Goal: Information Seeking & Learning: Learn about a topic

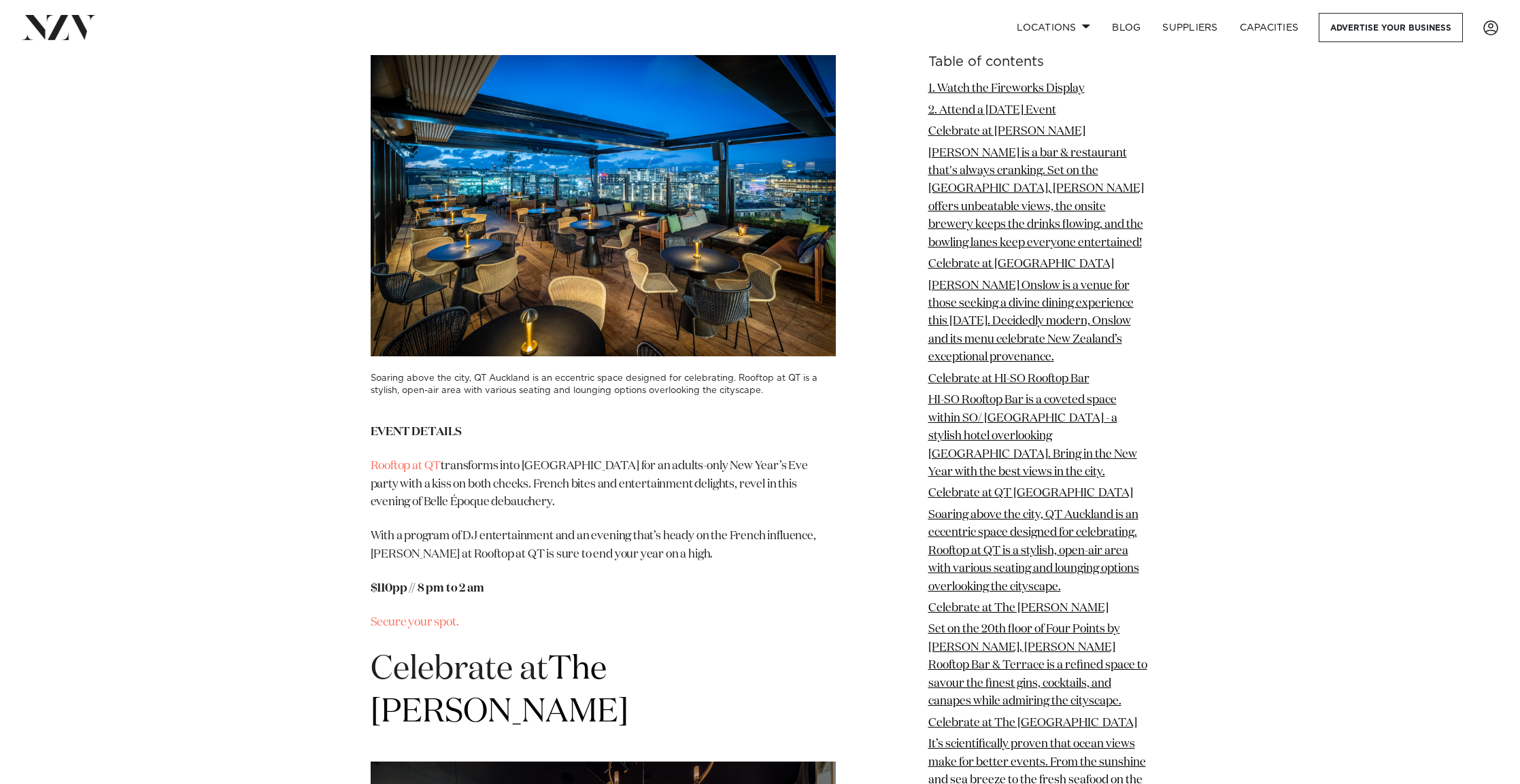
scroll to position [4897, 0]
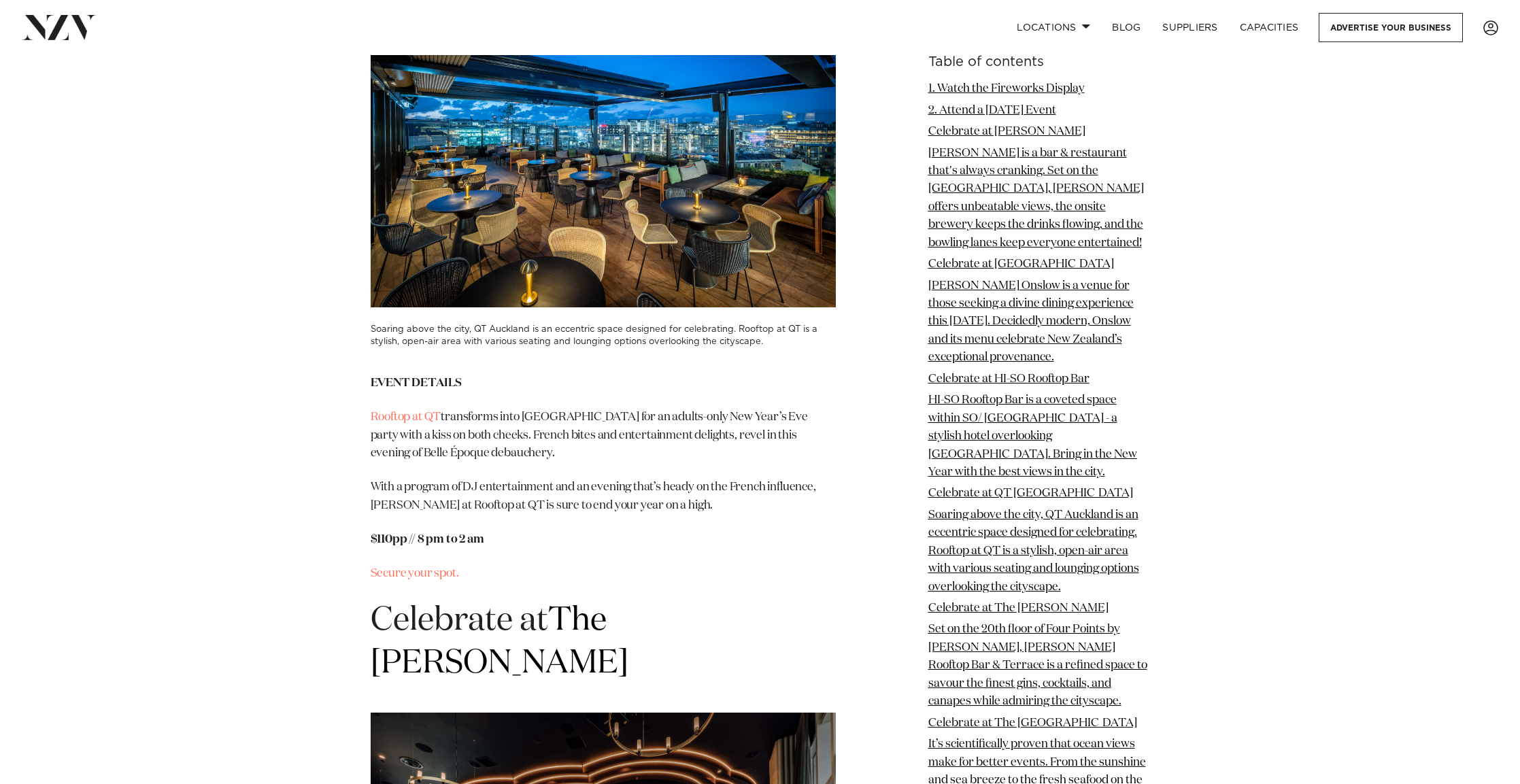
drag, startPoint x: 404, startPoint y: 417, endPoint x: 269, endPoint y: 389, distance: 137.9
click at [269, 389] on article "Photos by QT Auckland Auckland's Best New Year's Eve Parties by Avya Hlaváč | 1…" at bounding box center [760, 339] width 1520 height 10363
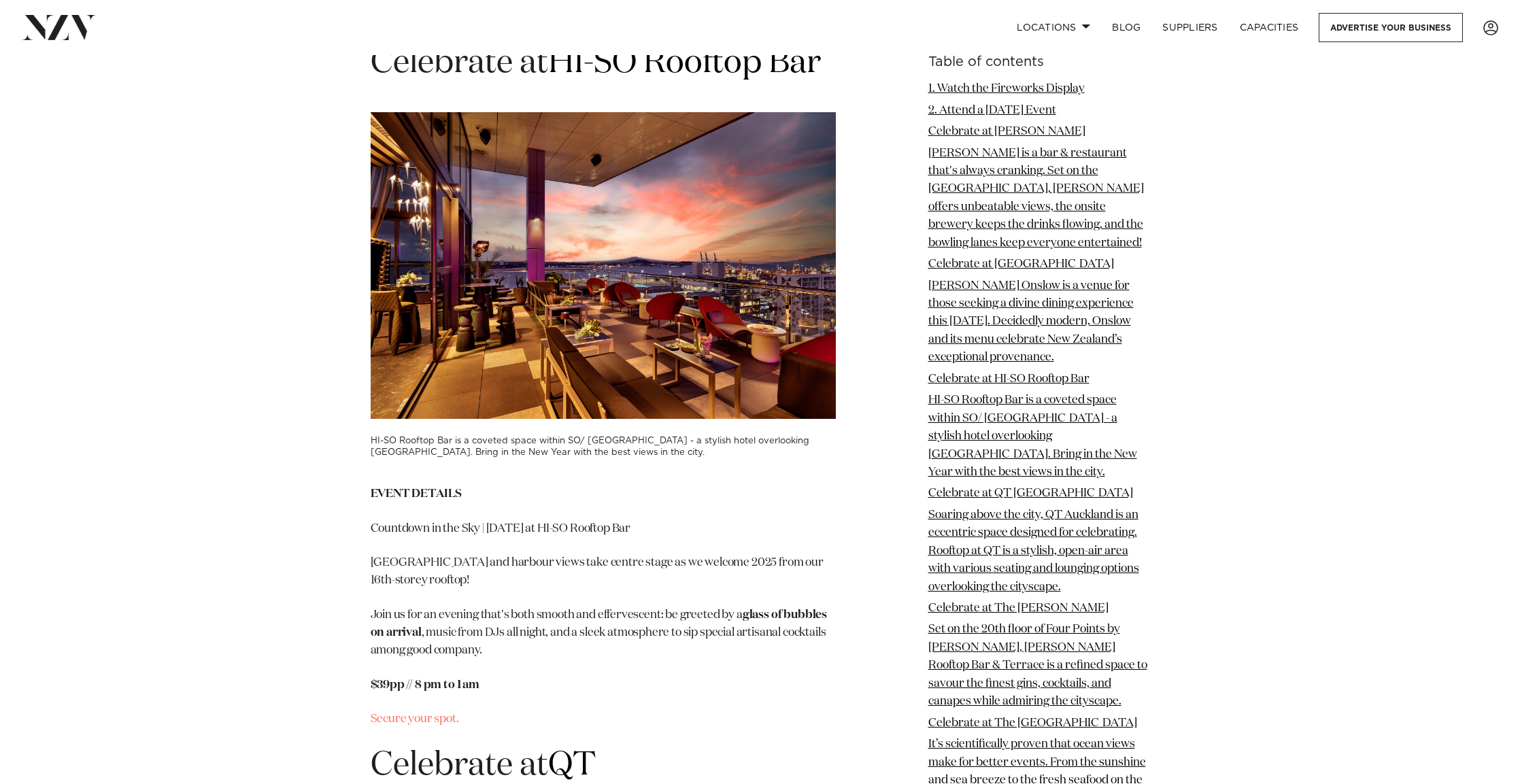
scroll to position [4013, 0]
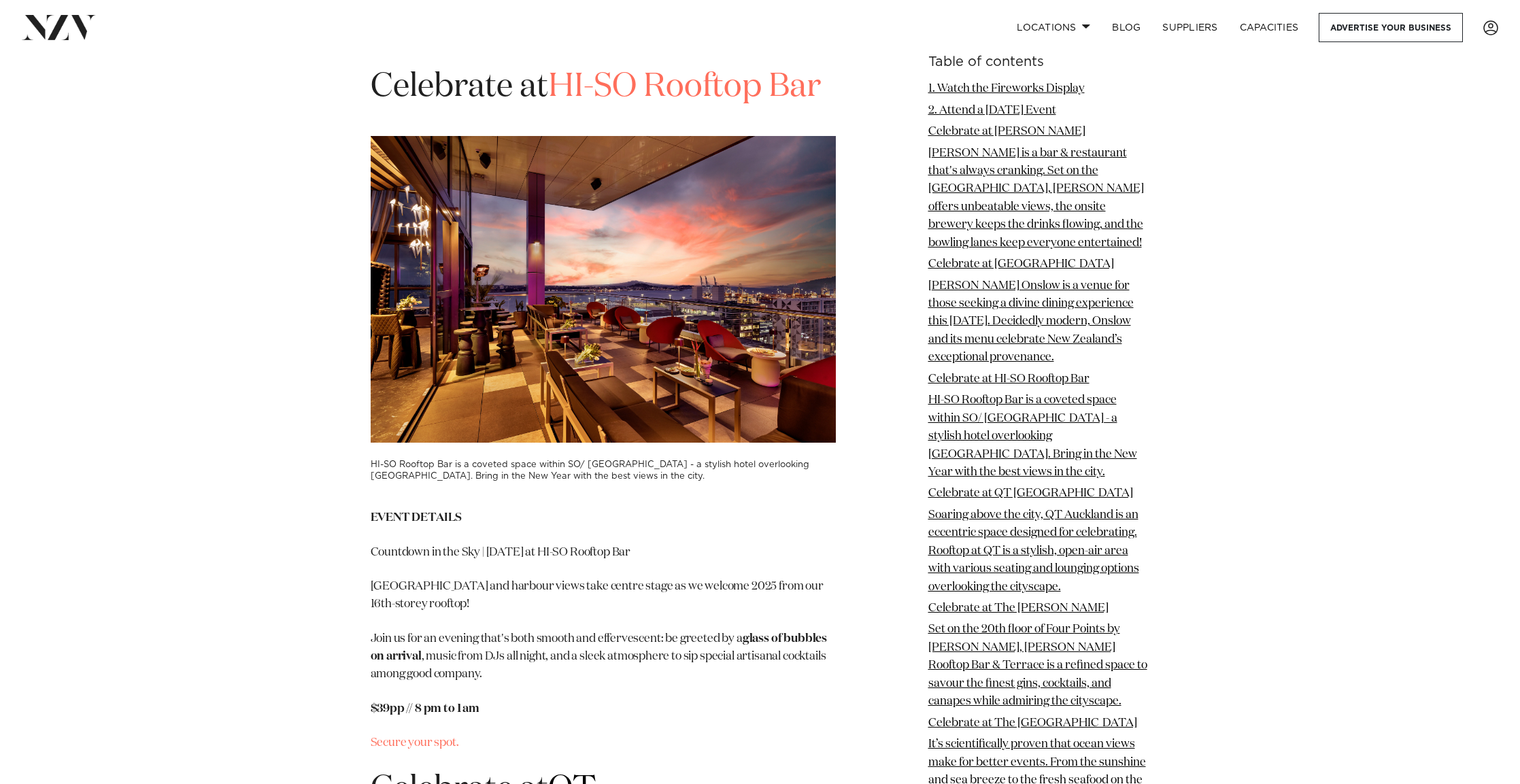
click at [648, 104] on link "HI-SO Rooftop Bar" at bounding box center [685, 86] width 273 height 33
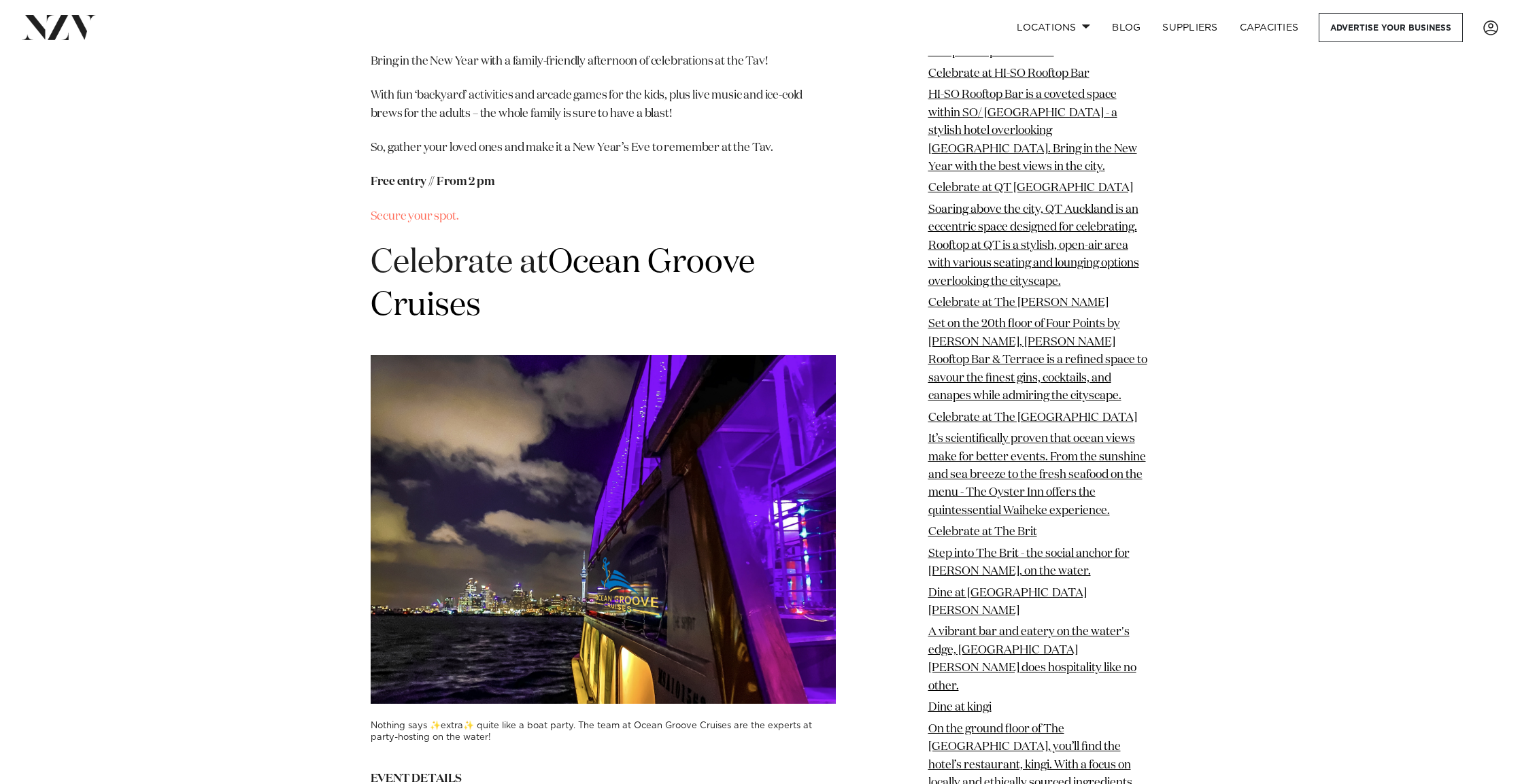
scroll to position [9339, 0]
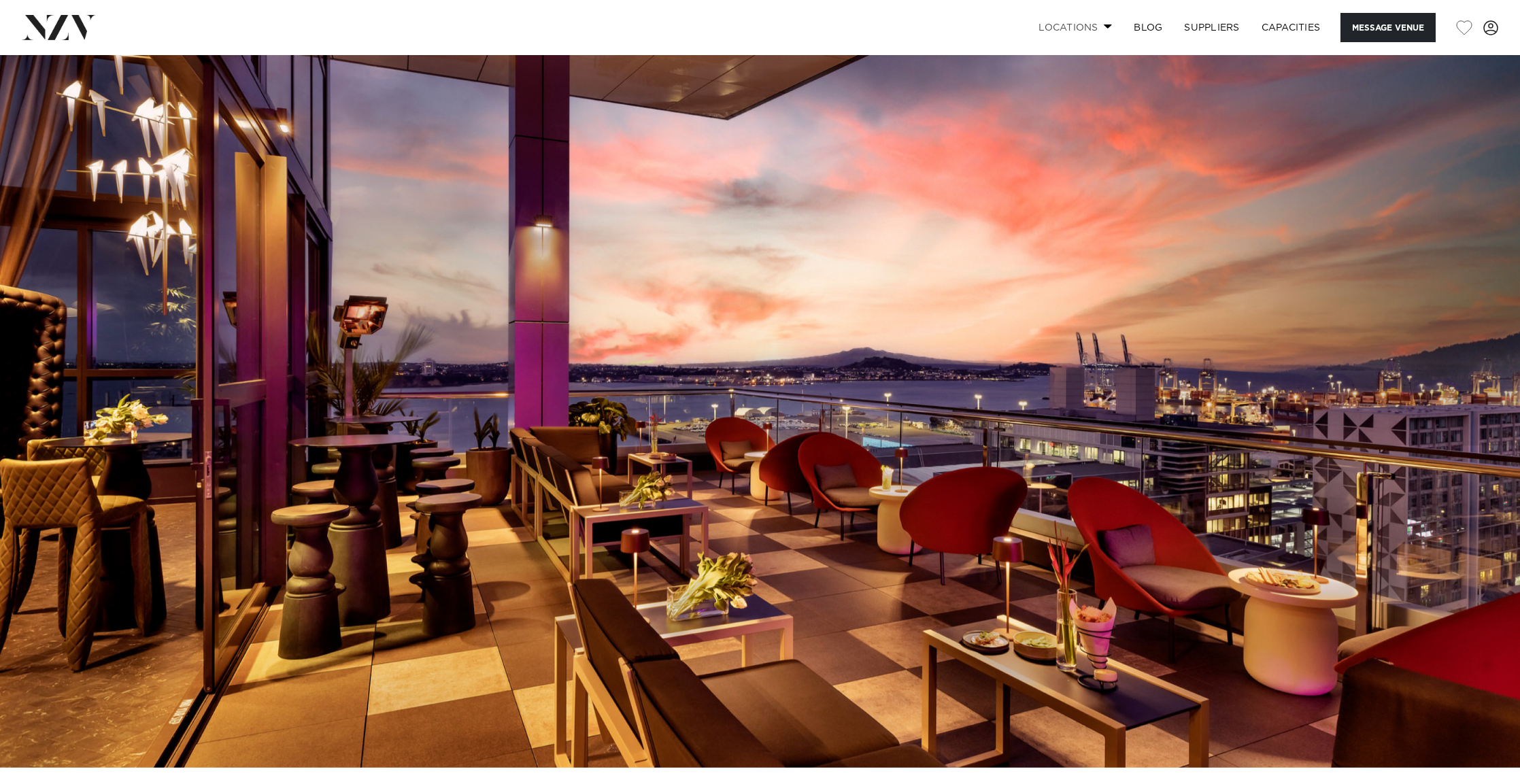
click at [1081, 26] on link "Locations" at bounding box center [1075, 27] width 95 height 29
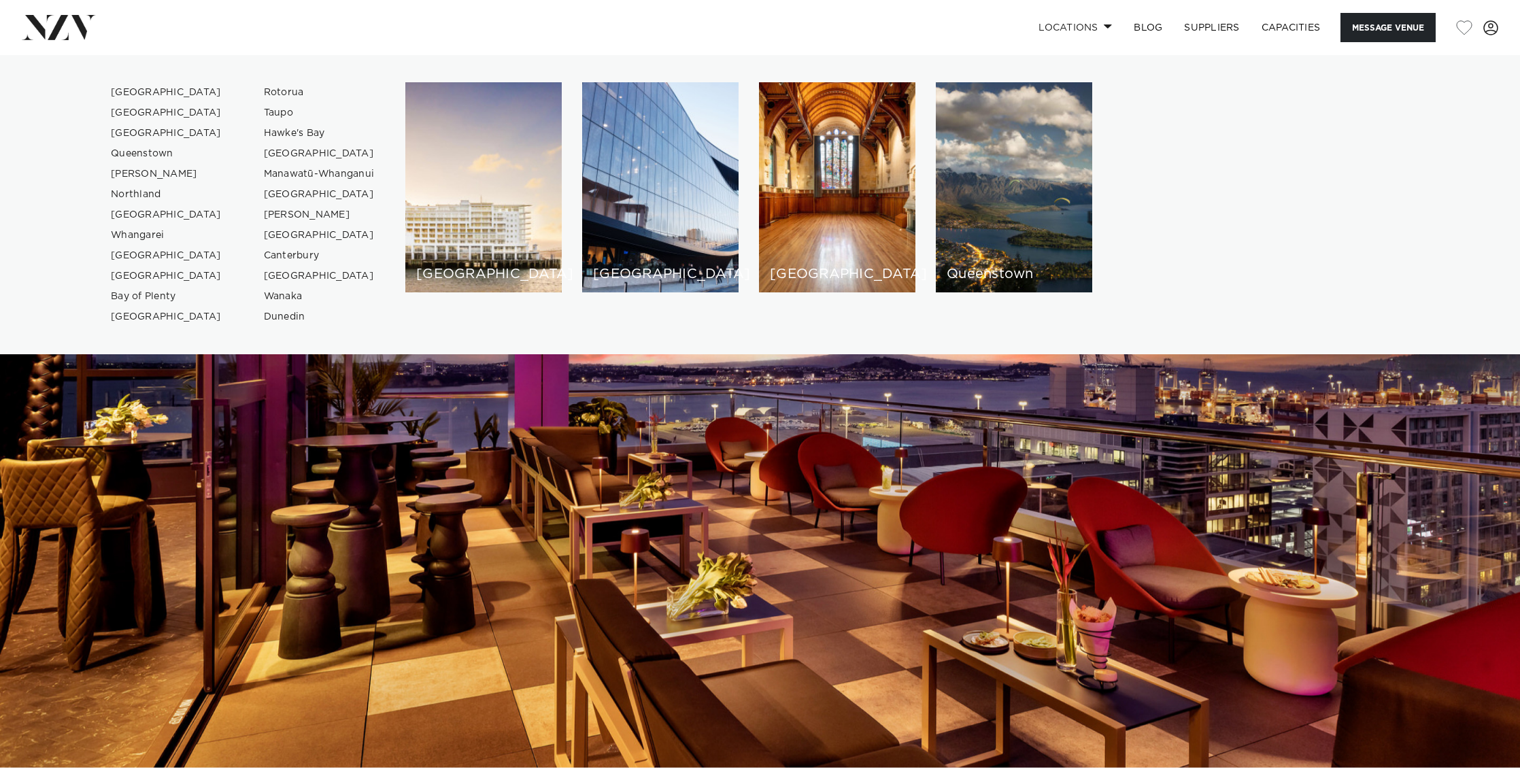
click at [1284, 509] on img at bounding box center [760, 411] width 1520 height 713
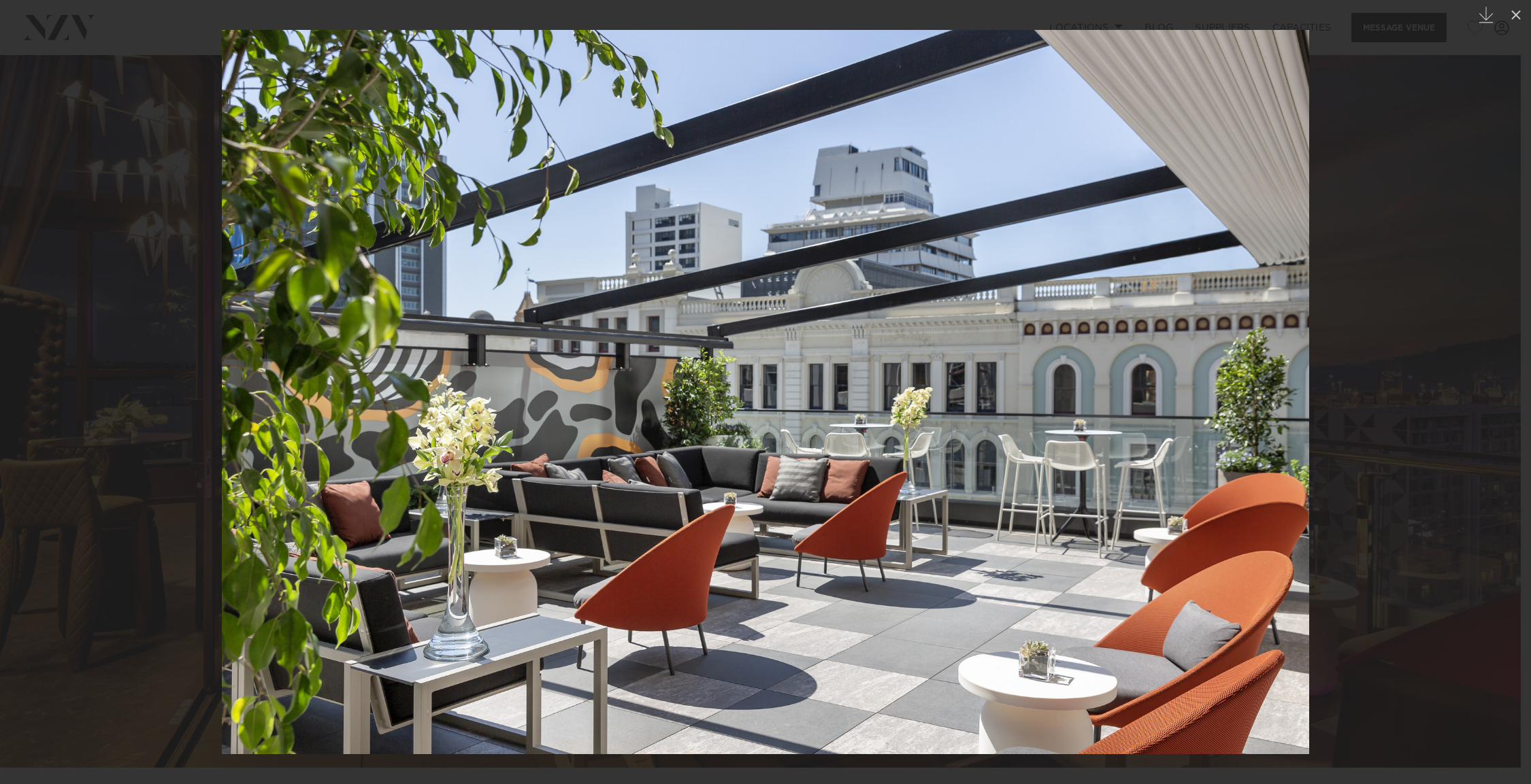
click at [1295, 414] on img at bounding box center [765, 392] width 1088 height 724
click at [1500, 22] on div at bounding box center [765, 392] width 1531 height 784
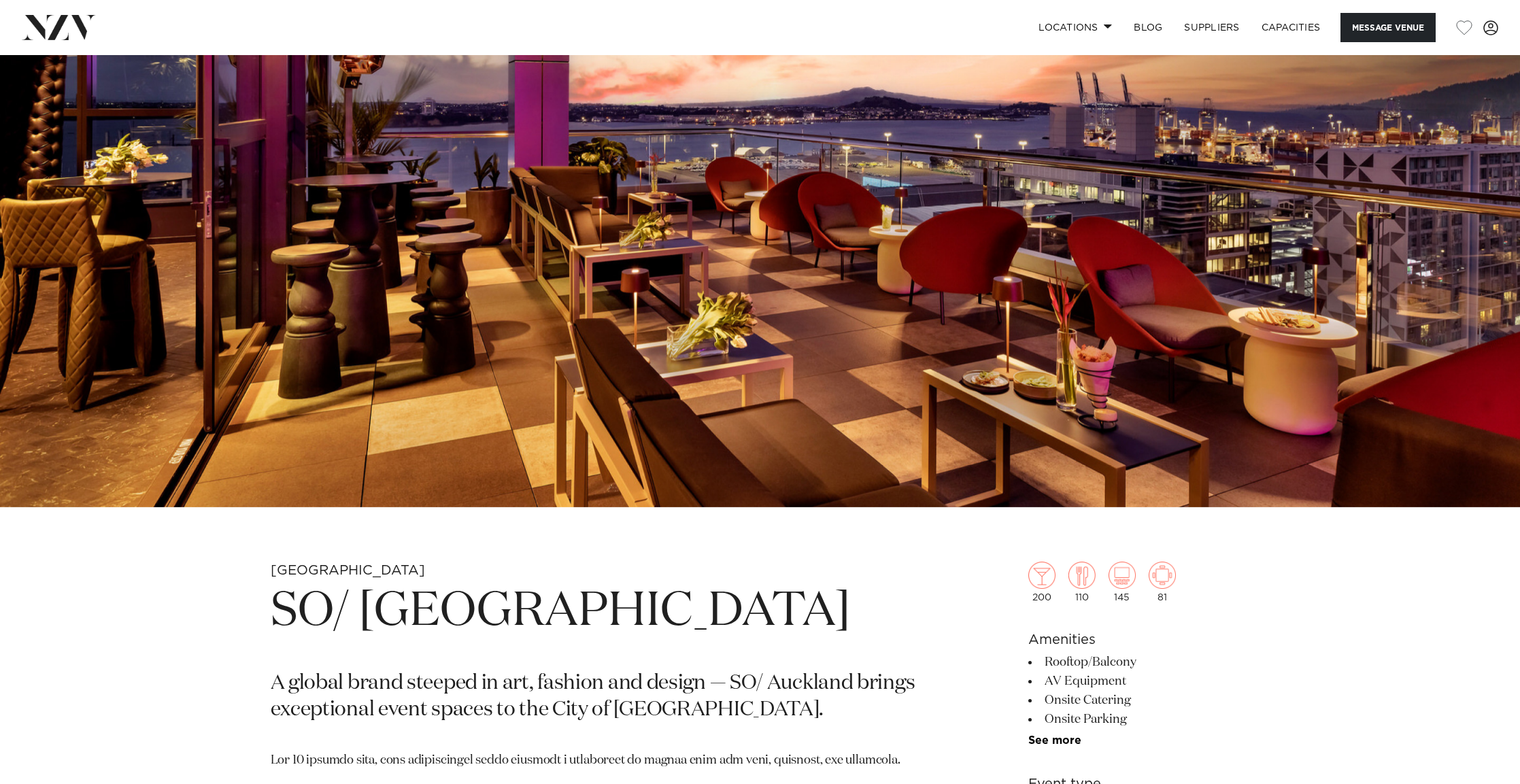
scroll to position [408, 0]
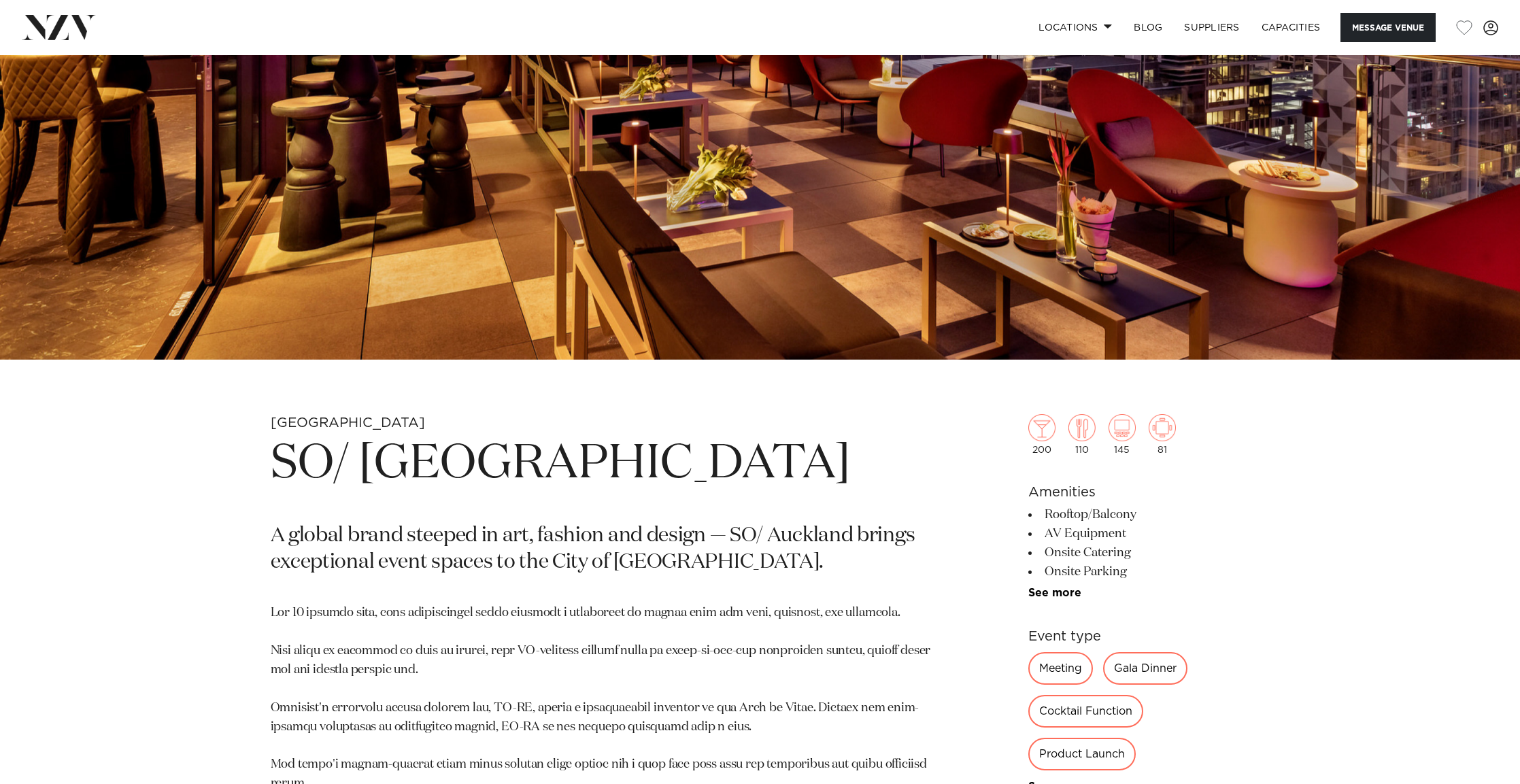
click at [482, 465] on h1 "SO/ [GEOGRAPHIC_DATA]" at bounding box center [601, 464] width 661 height 62
